Goal: Transaction & Acquisition: Purchase product/service

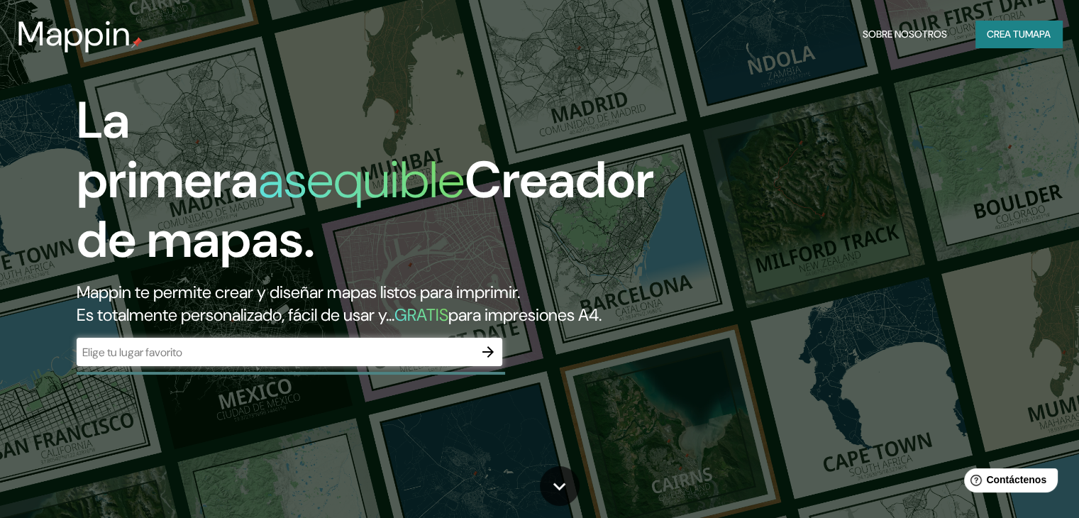
click at [273, 366] on div "​" at bounding box center [290, 352] width 426 height 28
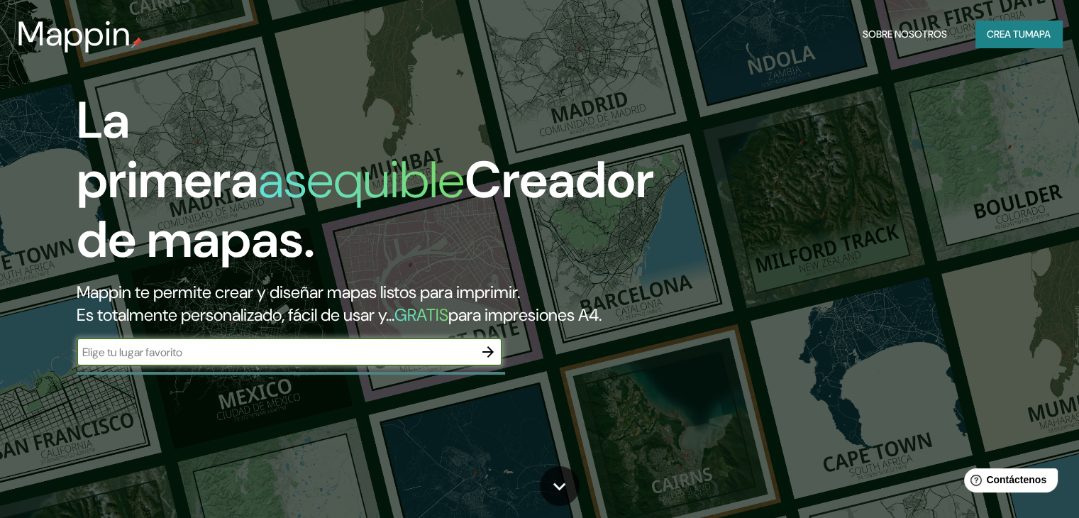
click at [287, 360] on input "text" at bounding box center [275, 352] width 397 height 16
type input "[PERSON_NAME]"
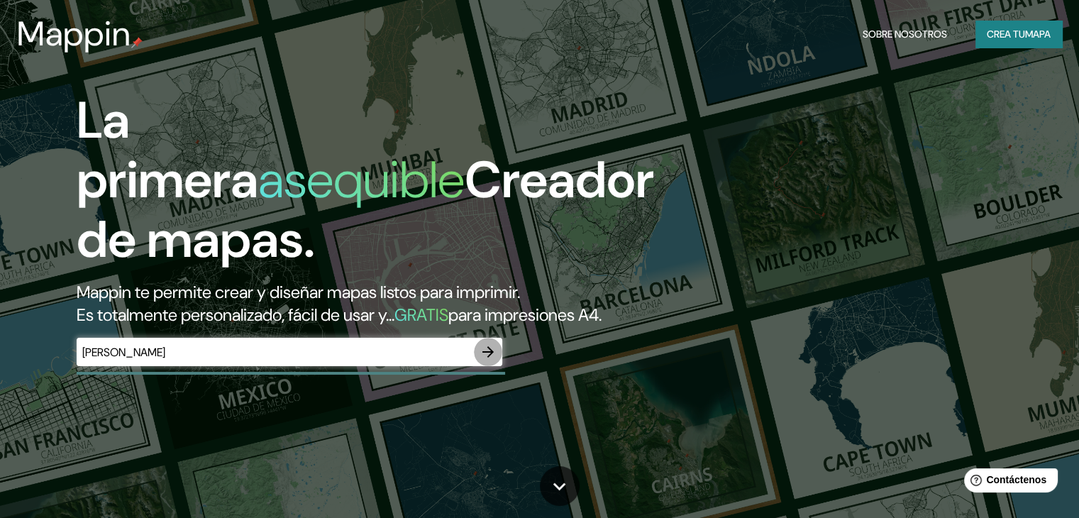
click at [486, 360] on icon "button" at bounding box center [488, 351] width 17 height 17
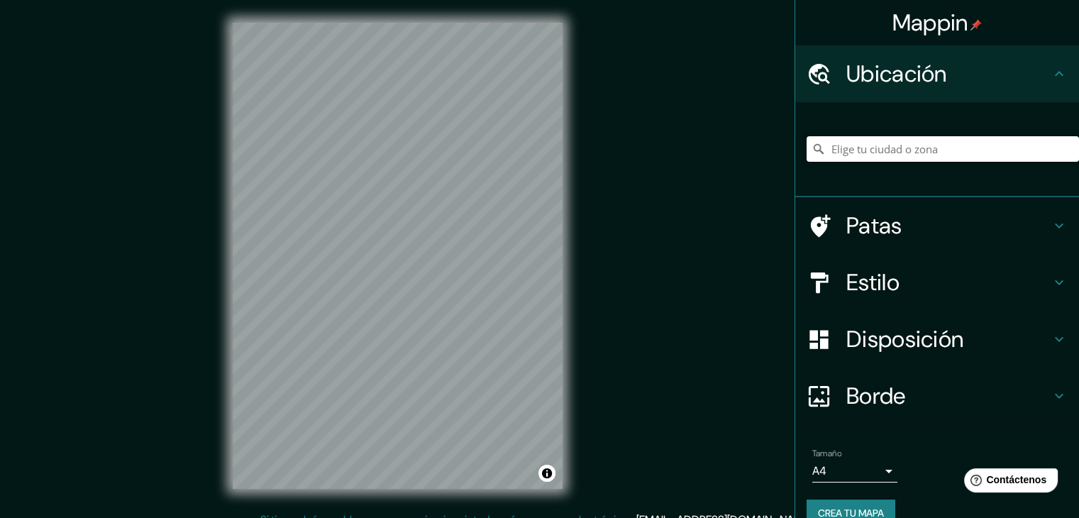
click at [864, 143] on input "Elige tu ciudad o zona" at bounding box center [943, 149] width 272 height 26
drag, startPoint x: 914, startPoint y: 150, endPoint x: 852, endPoint y: 151, distance: 61.7
click at [852, 151] on input "[GEOGRAPHIC_DATA], [GEOGRAPHIC_DATA][PERSON_NAME], [GEOGRAPHIC_DATA]" at bounding box center [943, 149] width 272 height 26
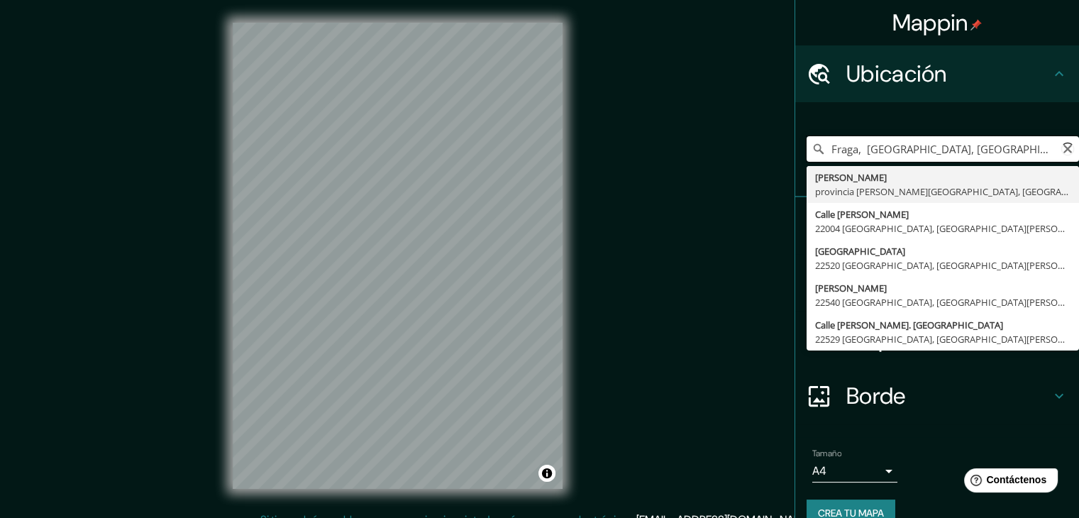
type input "[GEOGRAPHIC_DATA], [GEOGRAPHIC_DATA][PERSON_NAME], [GEOGRAPHIC_DATA]"
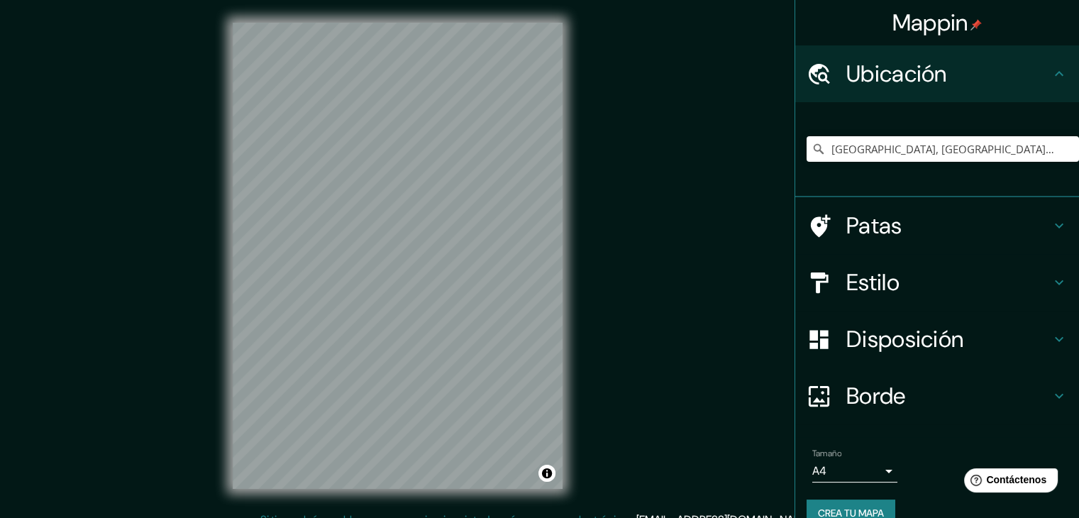
click at [568, 243] on div "© Mapbox © OpenStreetMap Improve this map" at bounding box center [397, 256] width 375 height 512
click at [631, 96] on div "Mappin Ubicación [PERSON_NAME], provincia [PERSON_NAME][GEOGRAPHIC_DATA], [GEOG…" at bounding box center [539, 267] width 1079 height 534
click at [583, 20] on div "© Mapbox © OpenStreetMap Improve this map" at bounding box center [397, 256] width 375 height 512
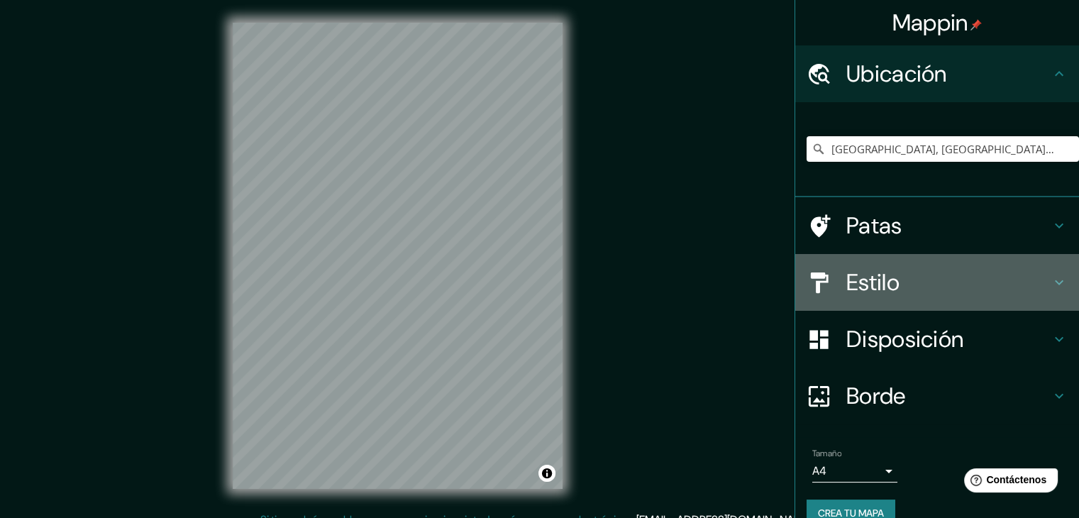
click at [855, 277] on font "Estilo" at bounding box center [873, 283] width 53 height 30
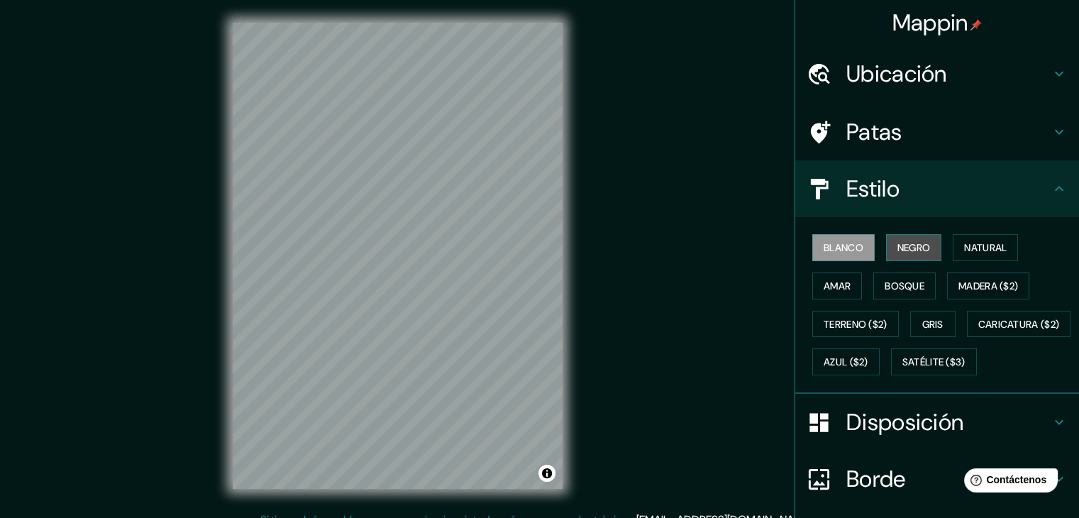
click at [909, 241] on font "Negro" at bounding box center [914, 247] width 33 height 13
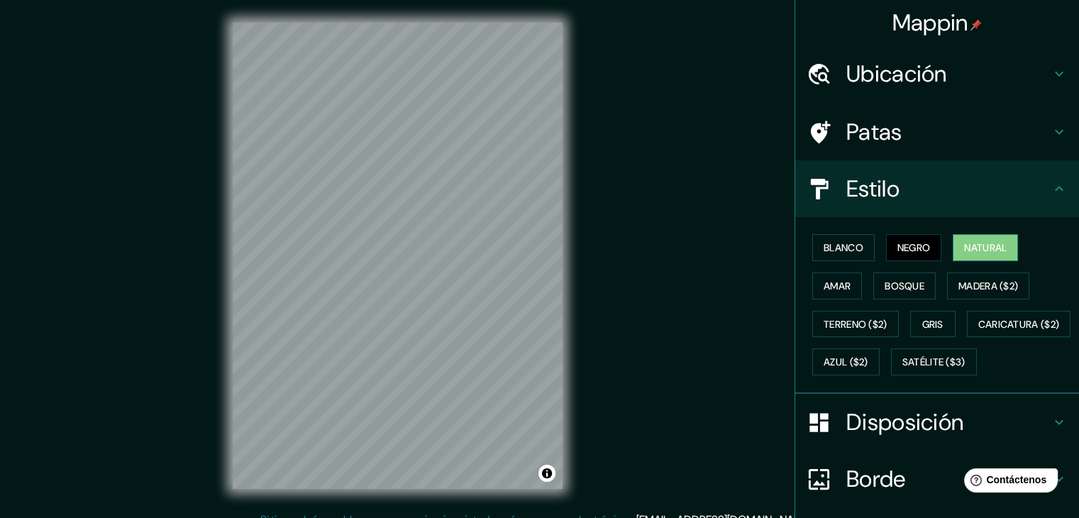
click at [983, 245] on font "Natural" at bounding box center [985, 247] width 43 height 13
click at [864, 126] on font "Patas" at bounding box center [875, 132] width 56 height 30
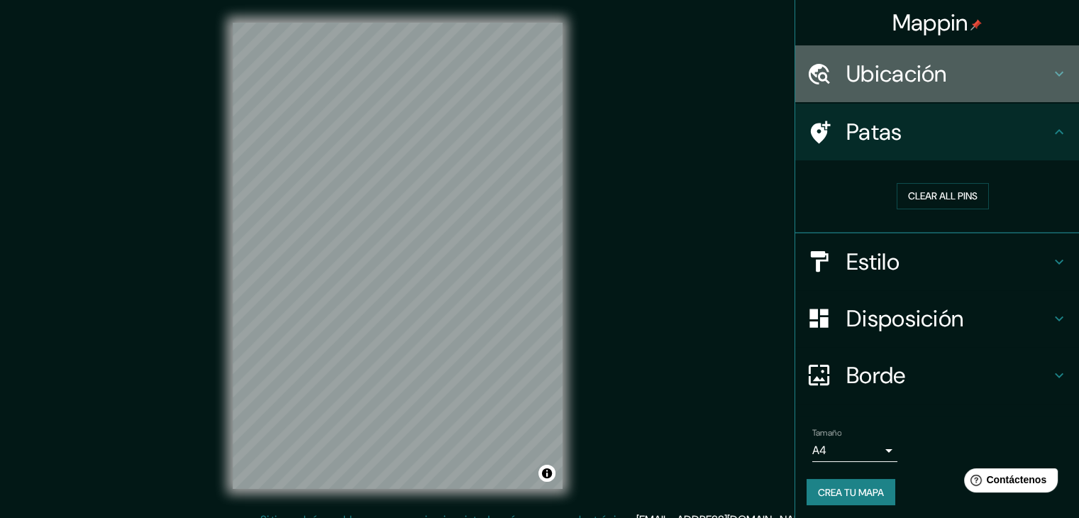
click at [932, 77] on font "Ubicación" at bounding box center [897, 74] width 101 height 30
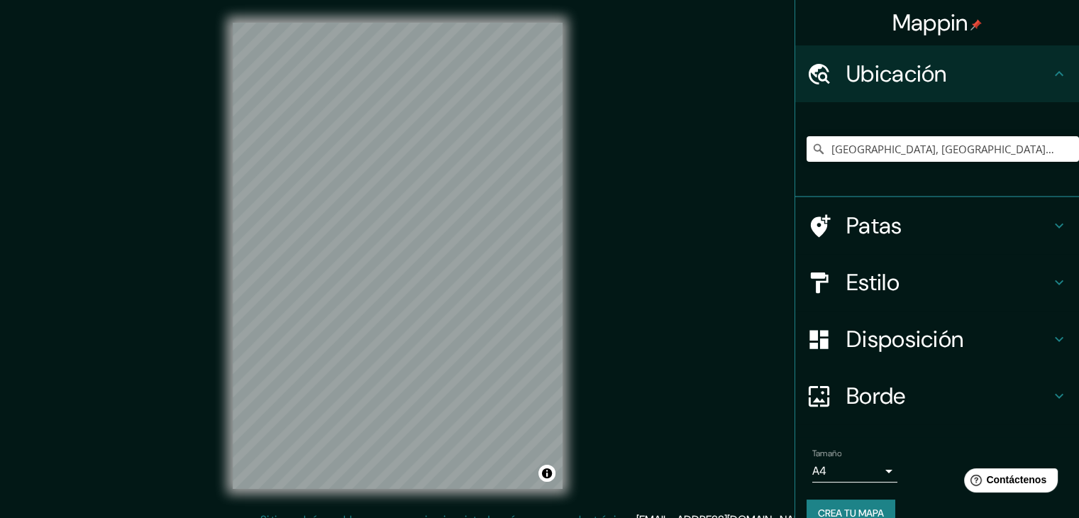
click at [932, 77] on font "Ubicación" at bounding box center [897, 74] width 101 height 30
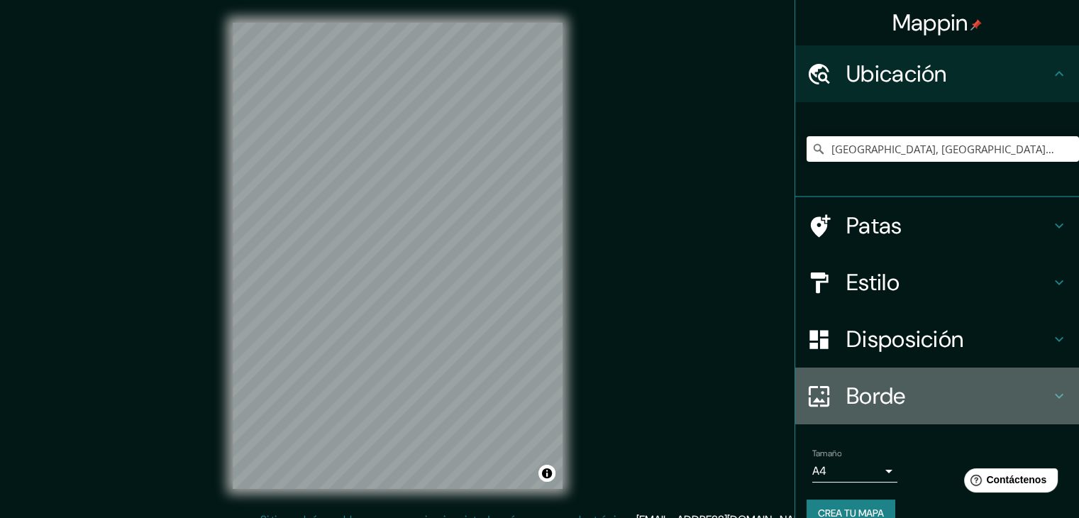
click at [847, 392] on font "Borde" at bounding box center [877, 396] width 60 height 30
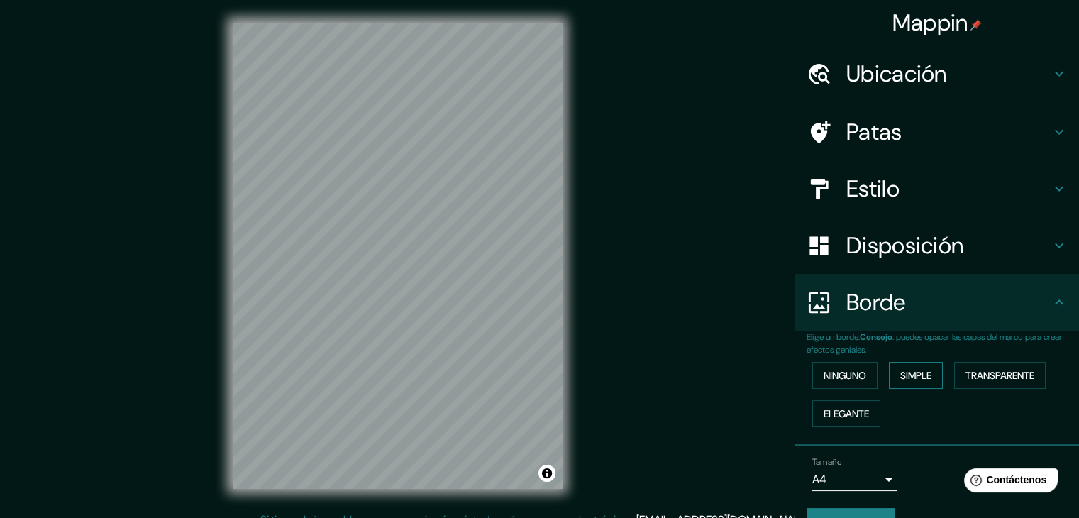
click at [900, 375] on font "Simple" at bounding box center [915, 375] width 31 height 13
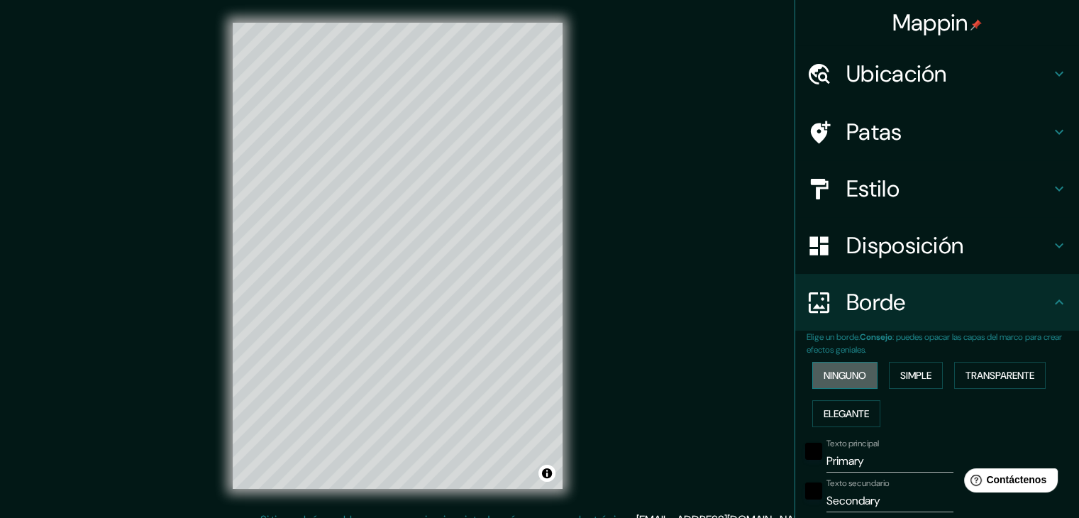
click at [856, 370] on font "Ninguno" at bounding box center [845, 375] width 43 height 13
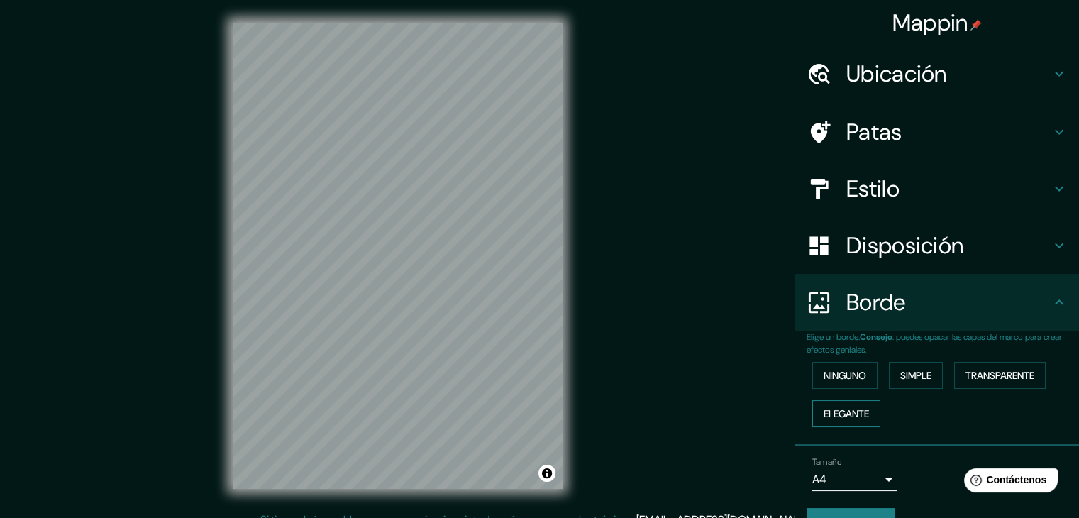
scroll to position [32, 0]
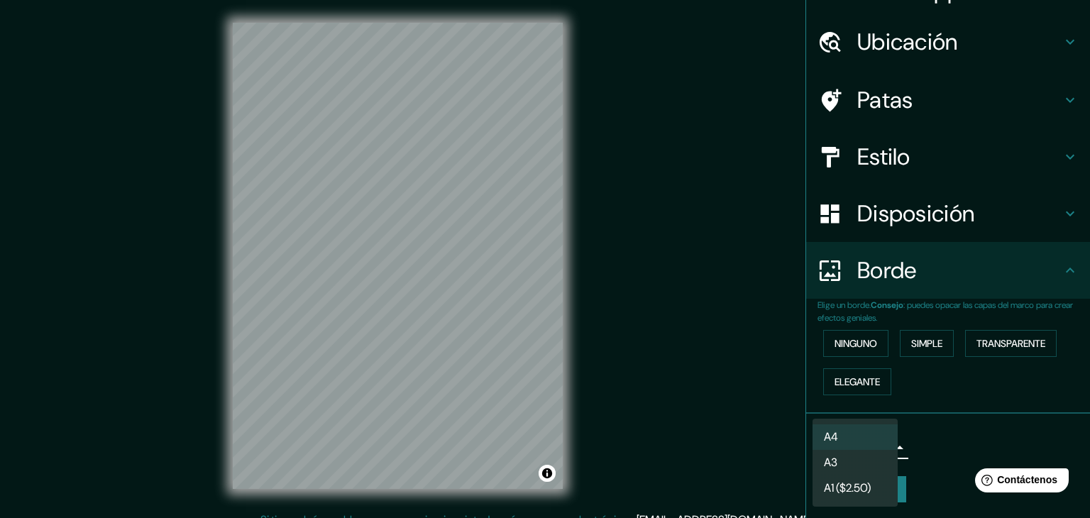
click at [843, 445] on body "Mappin Ubicación [PERSON_NAME], provincia [PERSON_NAME][GEOGRAPHIC_DATA], [GEOG…" at bounding box center [545, 259] width 1090 height 518
click at [843, 468] on li "A3" at bounding box center [855, 464] width 85 height 26
type input "a4"
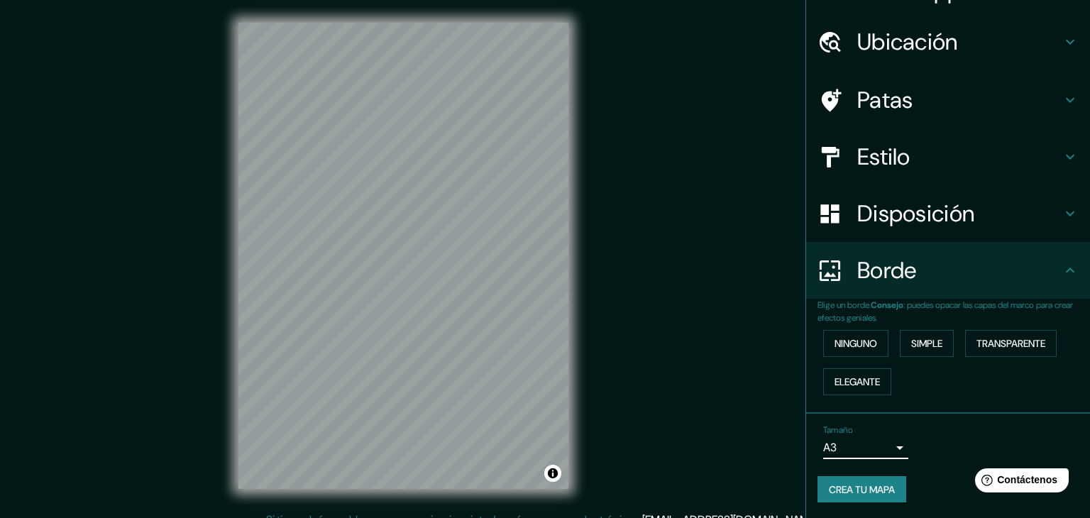
click at [840, 452] on body "Mappin Ubicación [PERSON_NAME], provincia [PERSON_NAME][GEOGRAPHIC_DATA], [GEOG…" at bounding box center [545, 259] width 1090 height 518
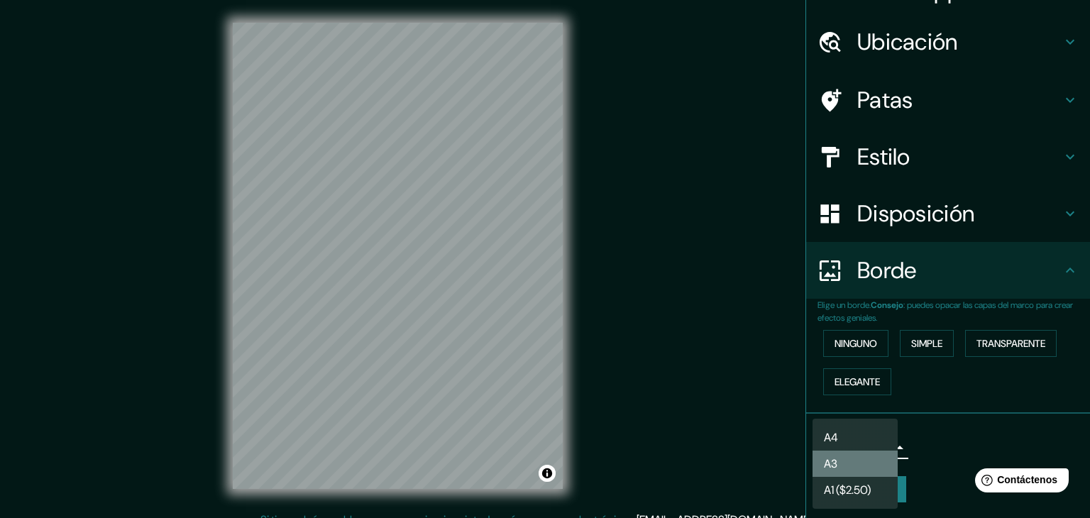
click at [852, 463] on li "A3" at bounding box center [855, 464] width 85 height 26
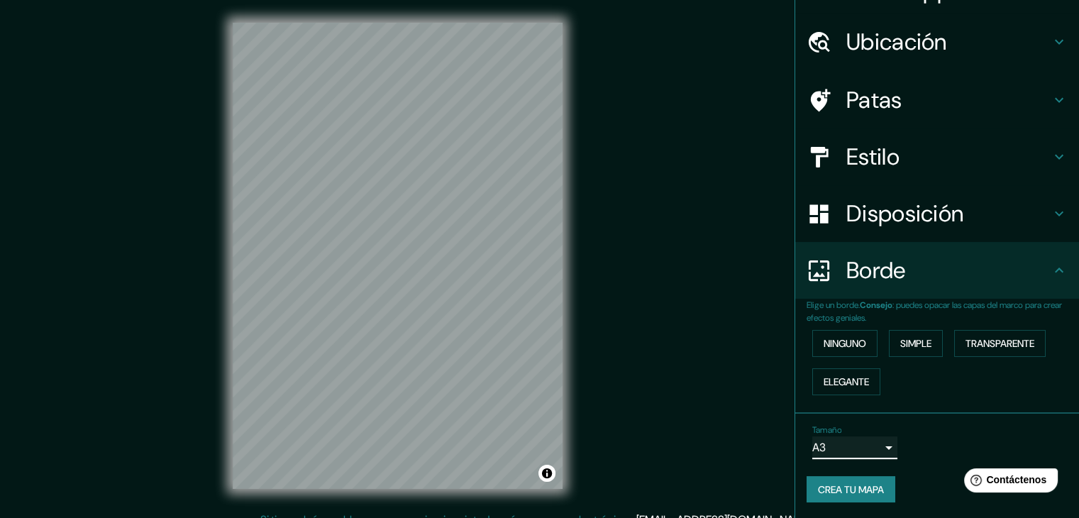
scroll to position [0, 0]
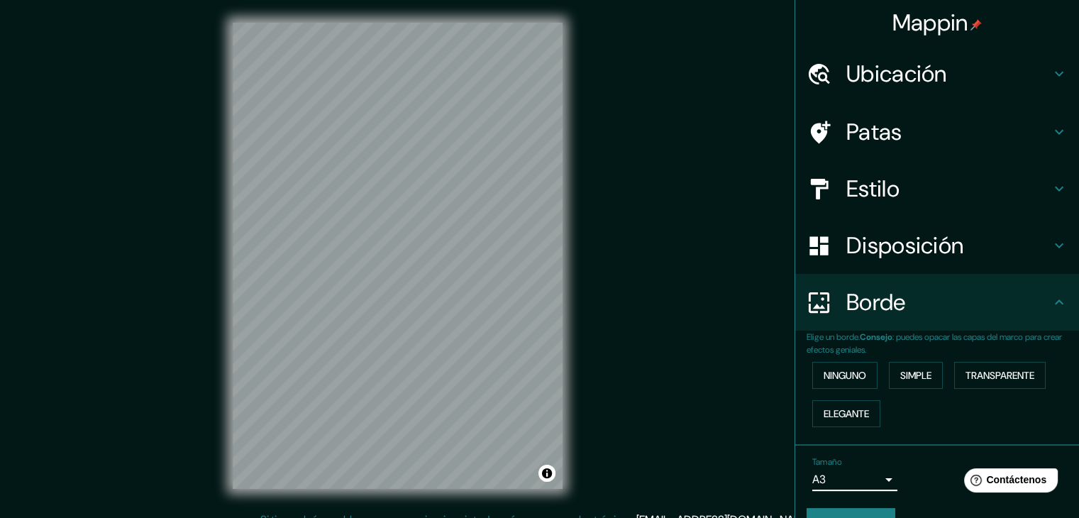
click at [898, 120] on h4 "Patas" at bounding box center [949, 132] width 204 height 28
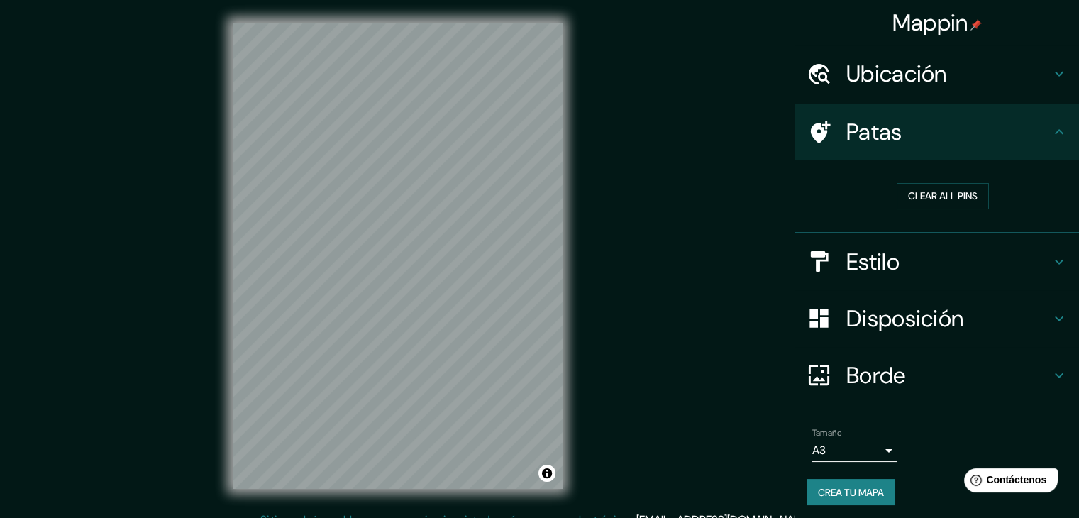
click at [213, 250] on div "© Mapbox © OpenStreetMap Improve this map" at bounding box center [397, 256] width 375 height 512
click at [915, 204] on button "Clear all pins" at bounding box center [943, 196] width 92 height 26
